Goal: Check status

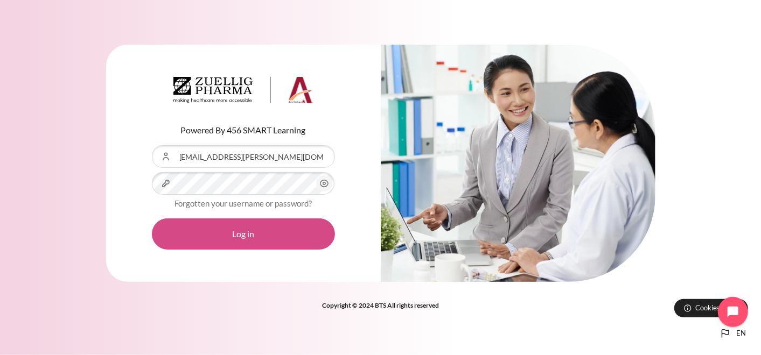
click at [270, 235] on button "Log in" at bounding box center [243, 234] width 183 height 31
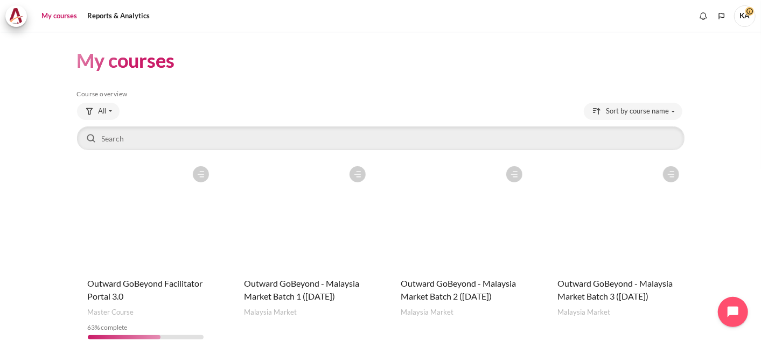
click at [596, 208] on figure "Content" at bounding box center [615, 215] width 137 height 108
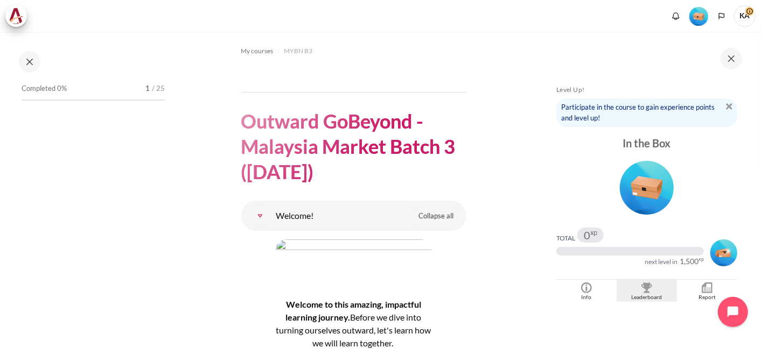
click at [642, 286] on img "Blocks" at bounding box center [646, 288] width 11 height 11
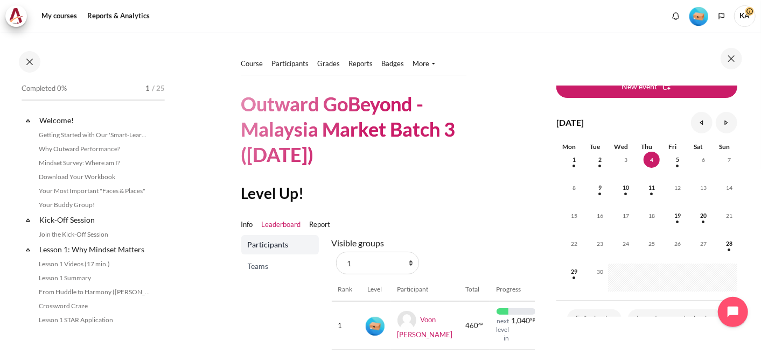
scroll to position [65, 0]
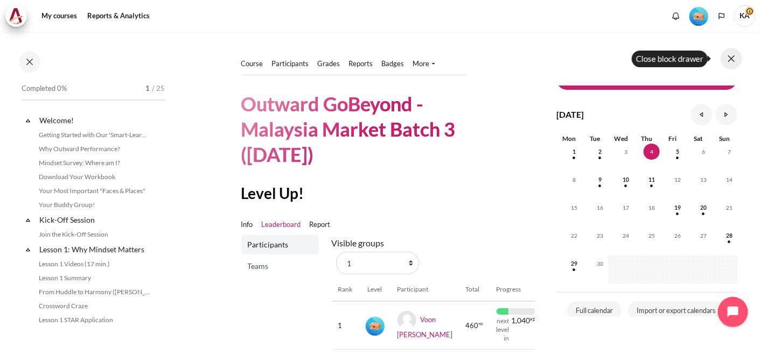
click at [732, 60] on button at bounding box center [732, 59] width 22 height 22
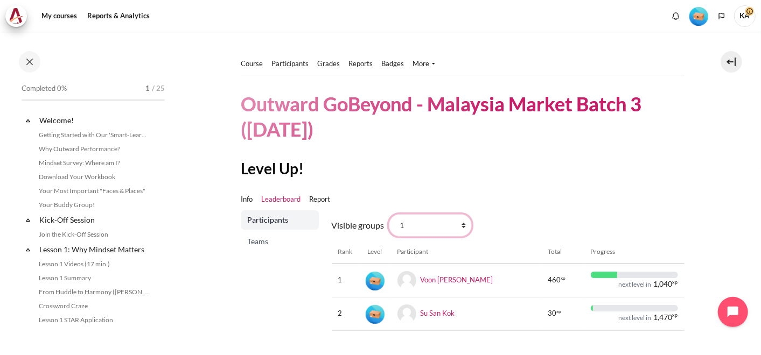
click at [435, 226] on select "All participants 1 2 3 3 4" at bounding box center [430, 225] width 83 height 23
select select "0"
click at [389, 214] on select "All participants 1 2 3 3 4" at bounding box center [430, 225] width 83 height 23
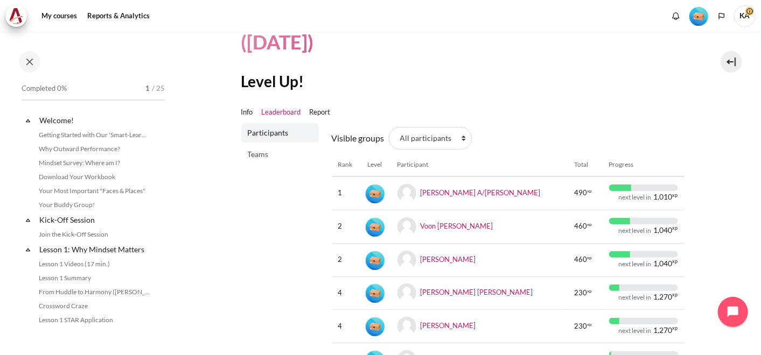
scroll to position [87, 0]
